Goal: Find specific page/section: Locate a particular part of the current website

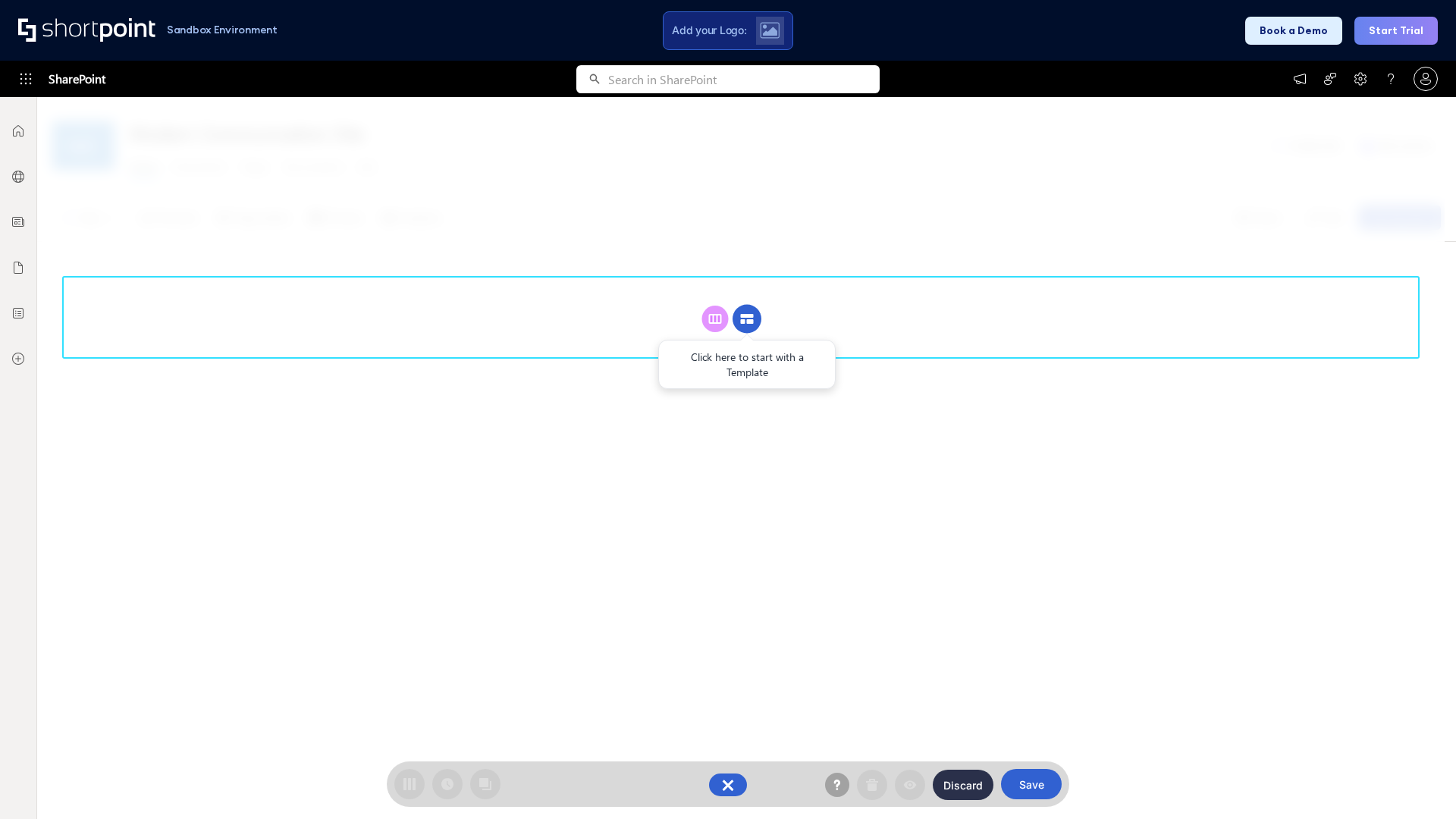
click at [747, 319] on circle at bounding box center [747, 319] width 29 height 29
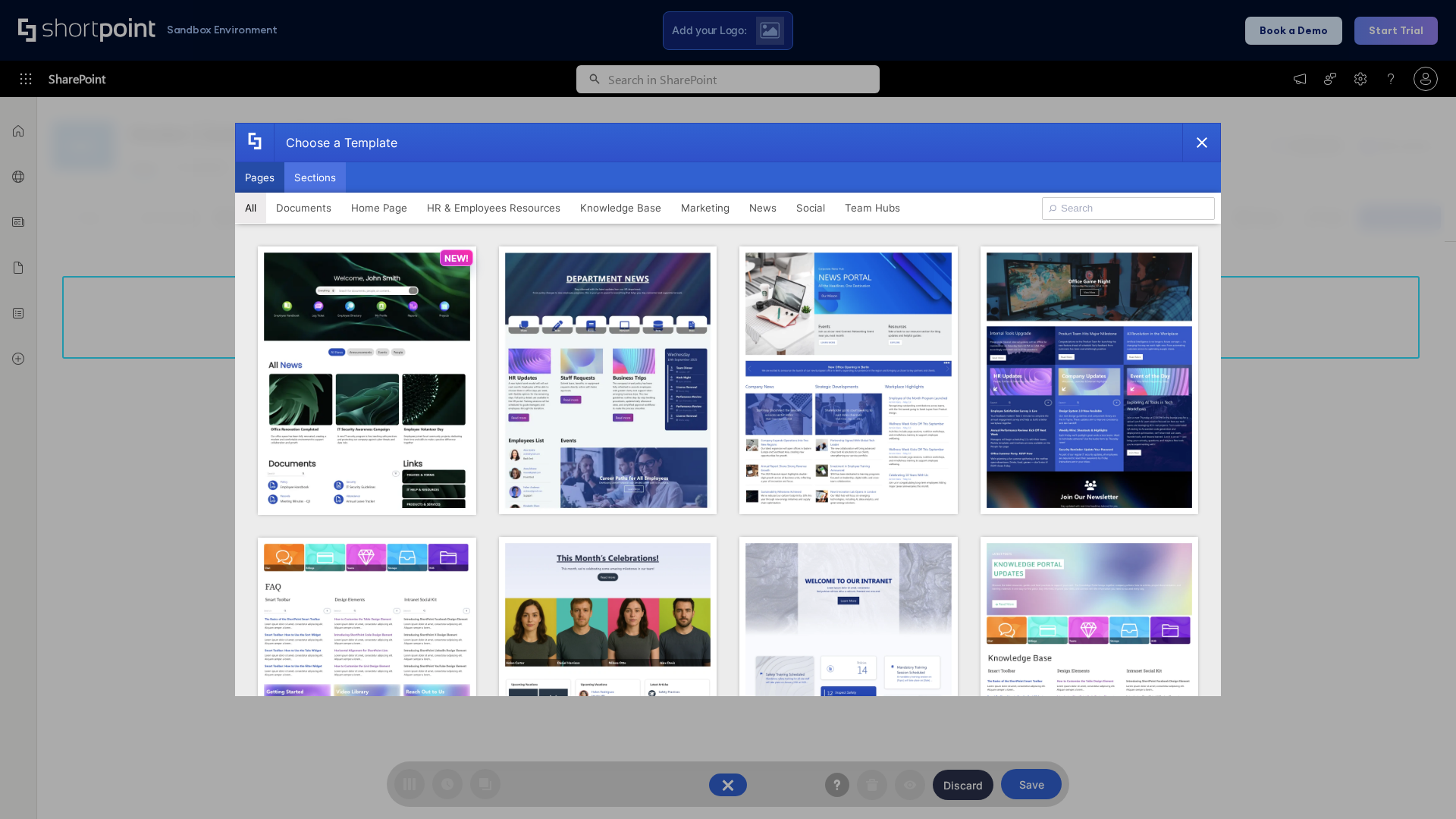
click at [315, 178] on button "Sections" at bounding box center [315, 177] width 61 height 30
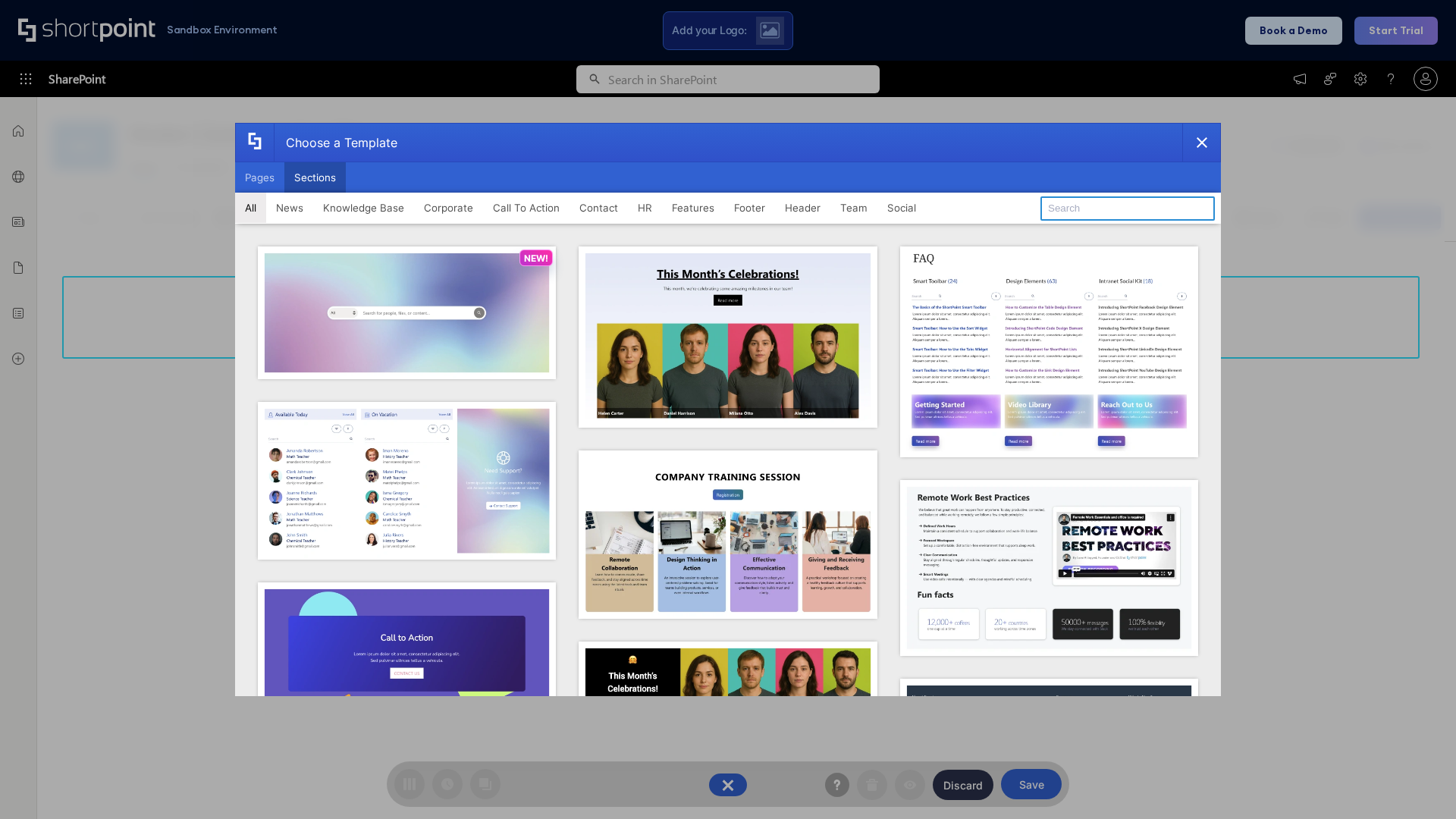
type input "Company Policy"
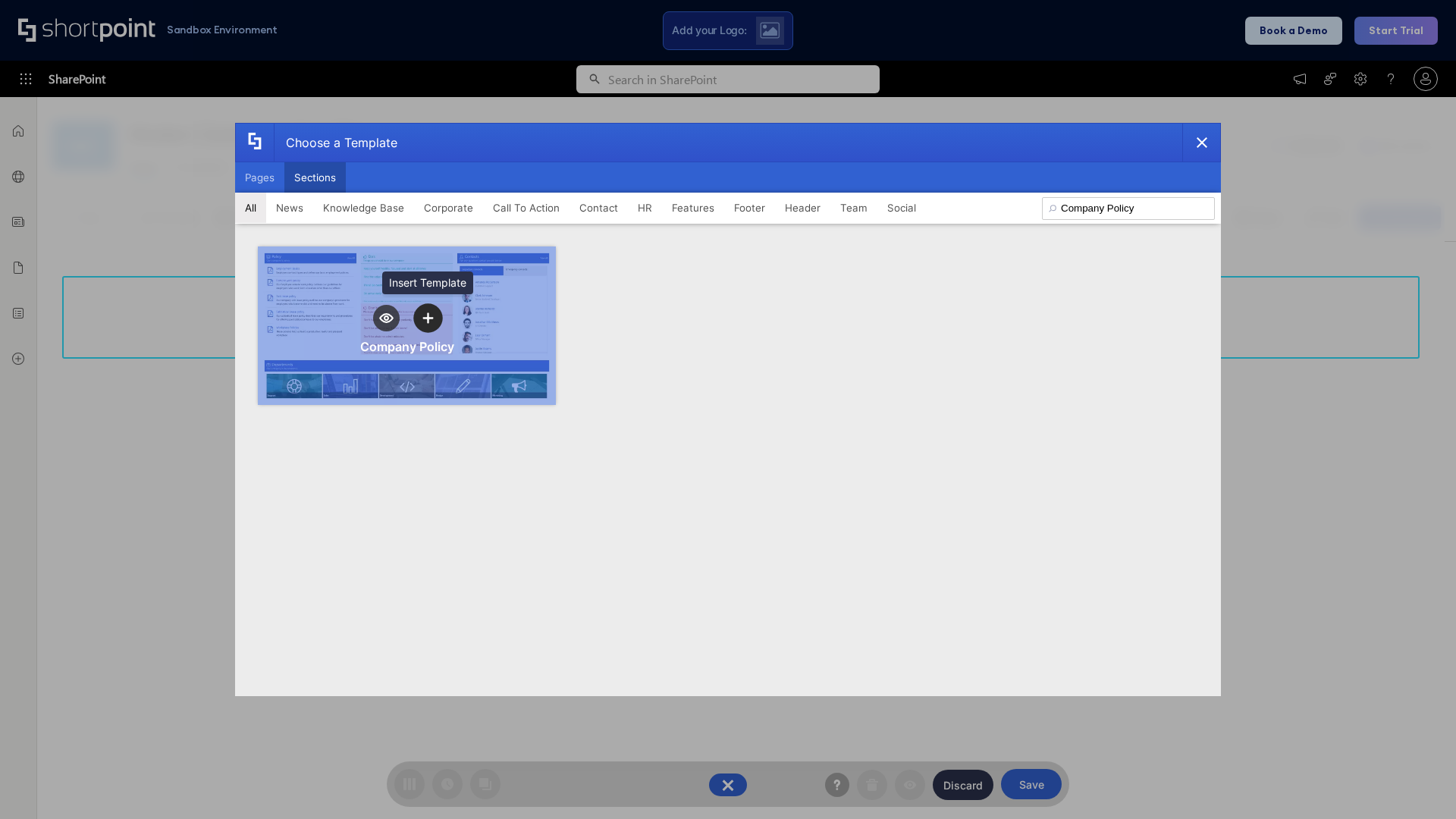
click at [427, 318] on icon "template selector" at bounding box center [428, 318] width 11 height 11
